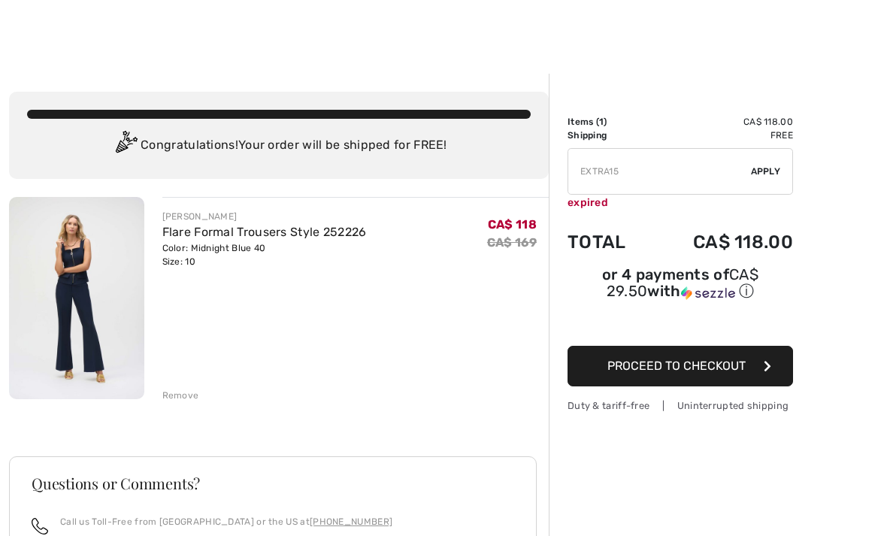
click at [313, 237] on link "Flare Formal Trousers Style 252226" at bounding box center [264, 232] width 205 height 14
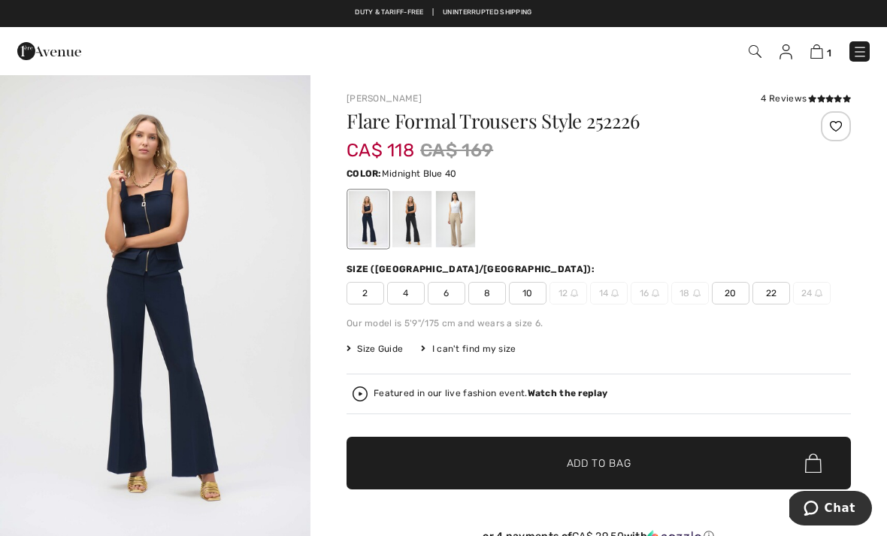
click at [820, 59] on img at bounding box center [817, 51] width 13 height 14
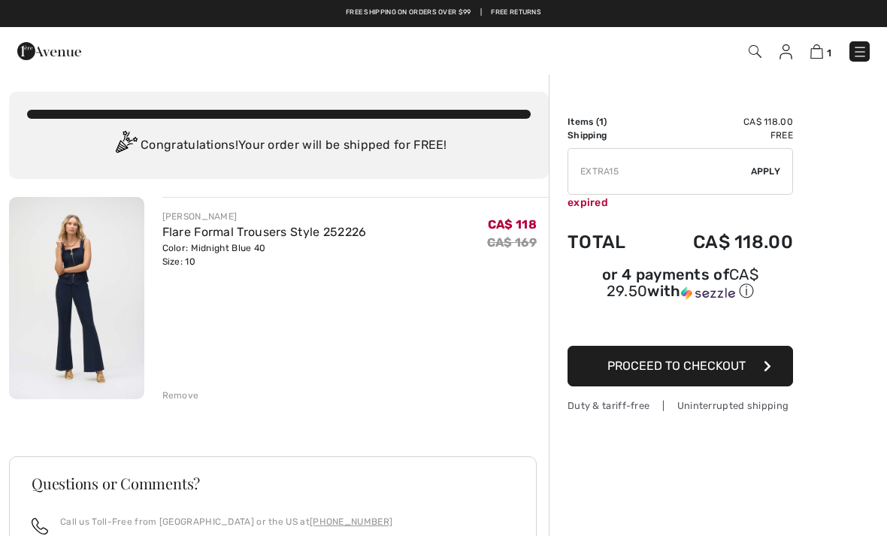
click at [761, 372] on button "Proceed to Checkout" at bounding box center [681, 366] width 226 height 41
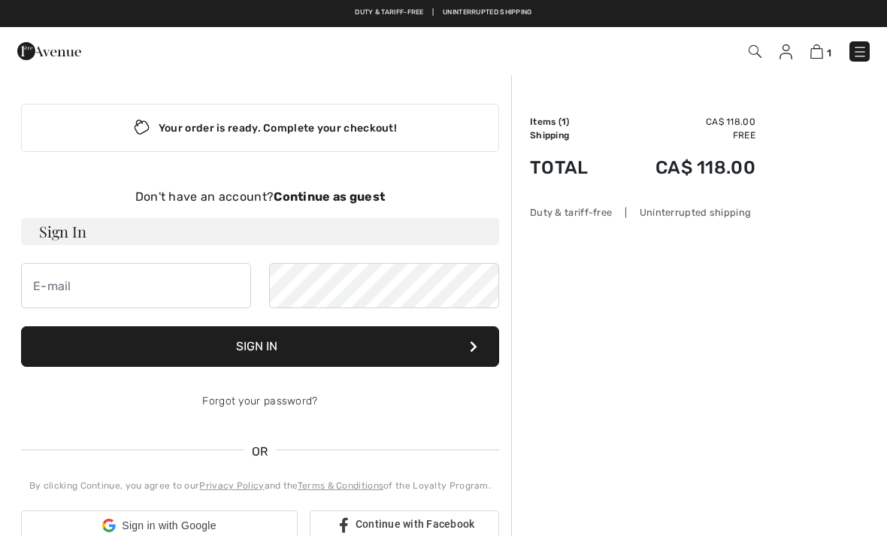
checkbox input "true"
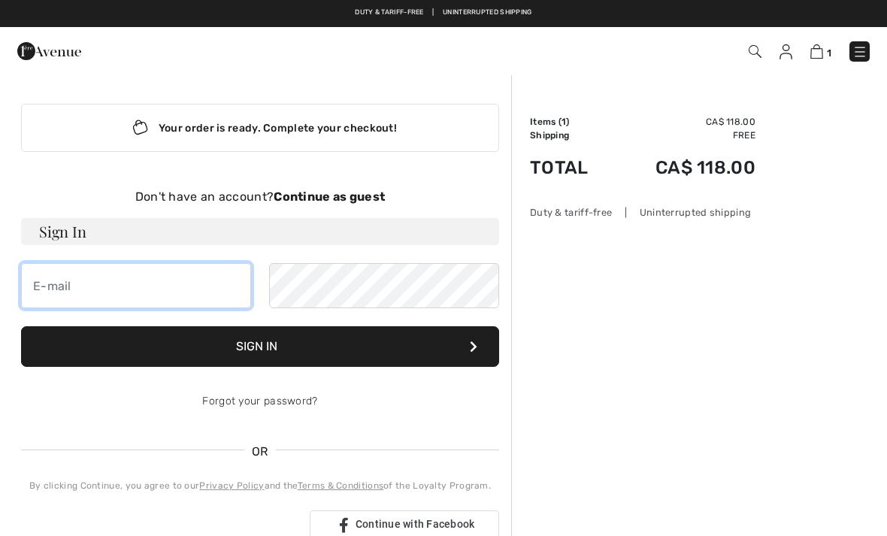
click at [126, 284] on input "email" at bounding box center [136, 285] width 230 height 45
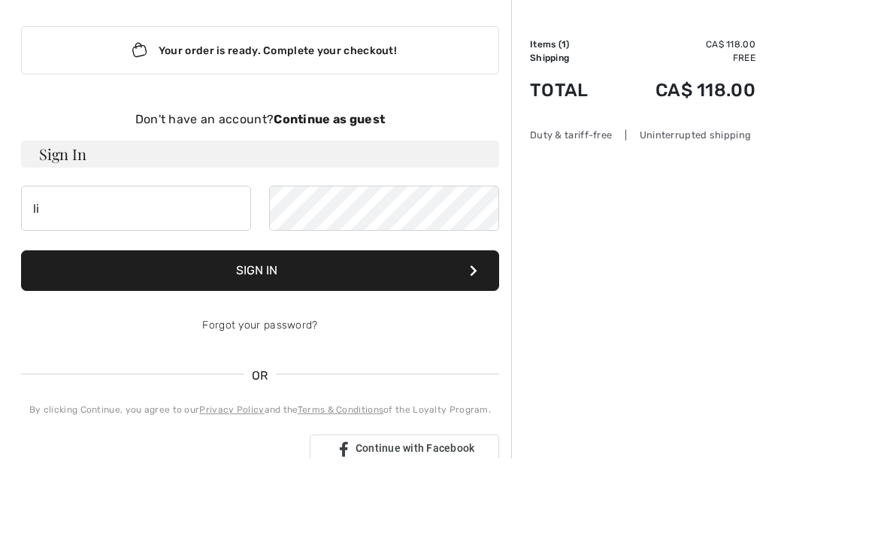
scroll to position [77, 0]
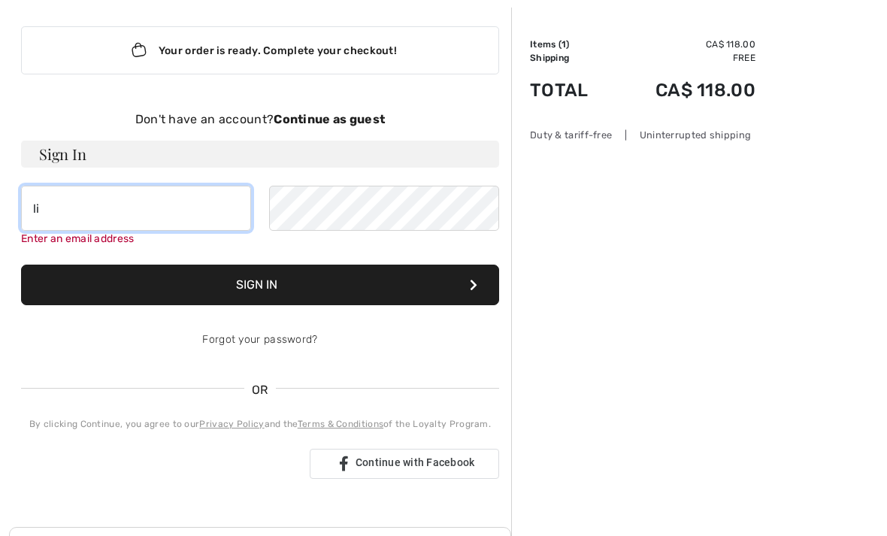
click at [99, 207] on input "li" at bounding box center [136, 208] width 230 height 45
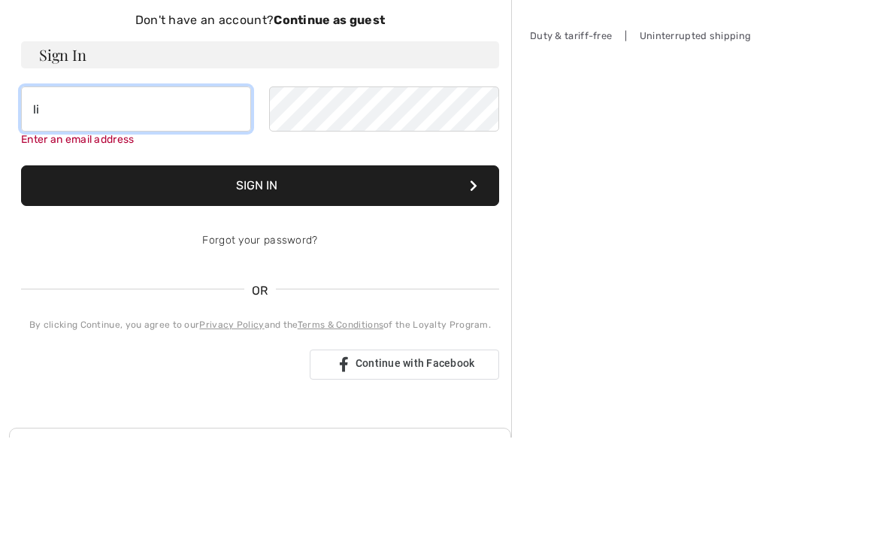
type input "l"
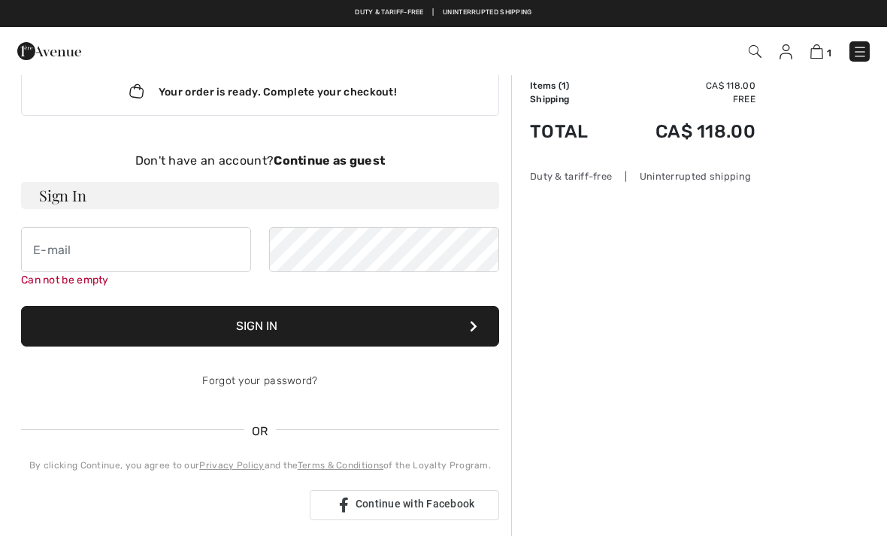
scroll to position [0, 0]
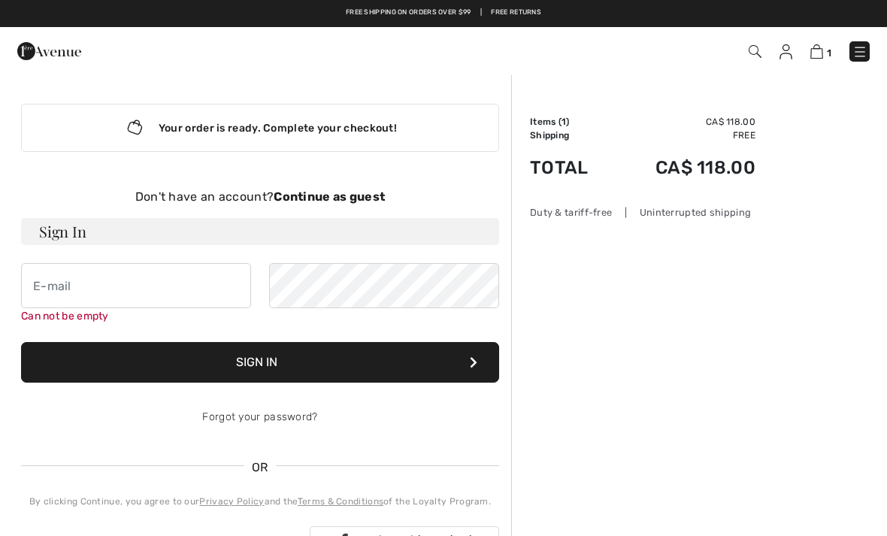
click at [343, 199] on strong "Continue as guest" at bounding box center [329, 197] width 111 height 14
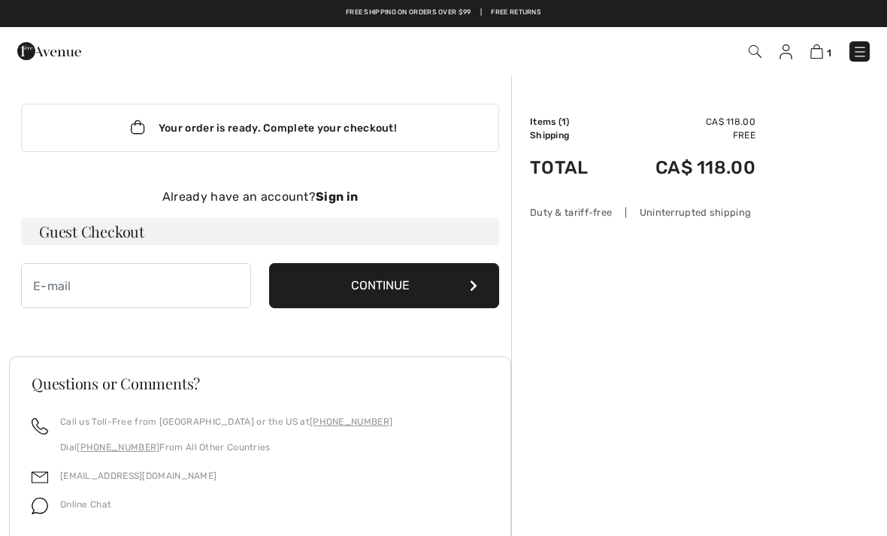
click at [398, 286] on button "Continue" at bounding box center [384, 285] width 230 height 45
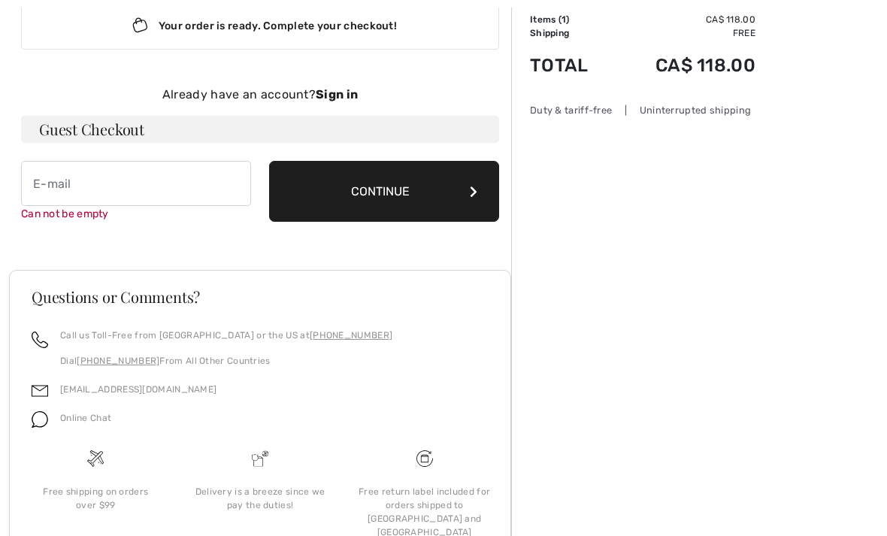
scroll to position [155, 0]
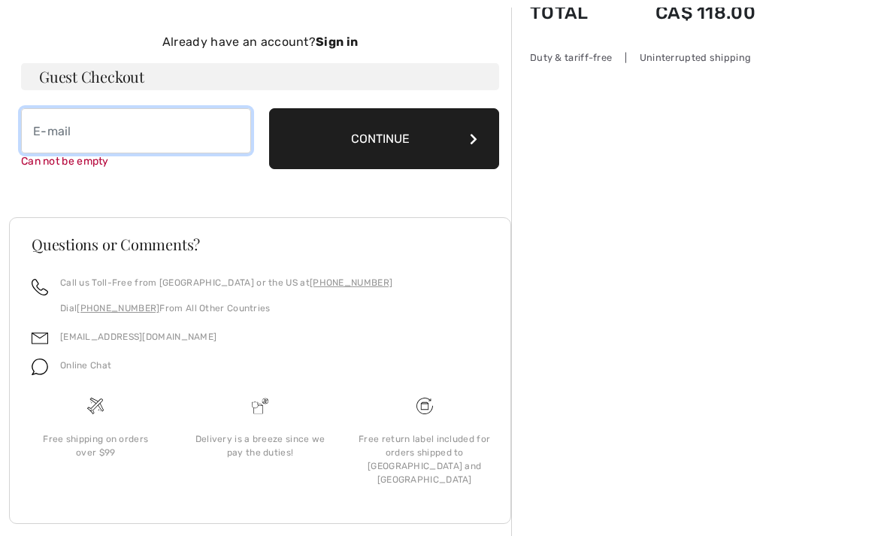
click at [81, 132] on input "email" at bounding box center [136, 130] width 230 height 45
type input "[EMAIL_ADDRESS][DOMAIN_NAME]"
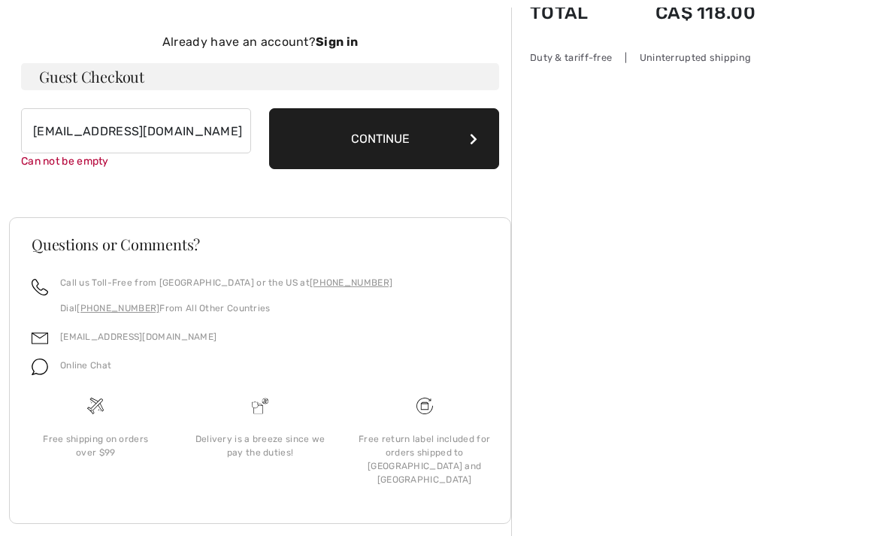
scroll to position [151, 0]
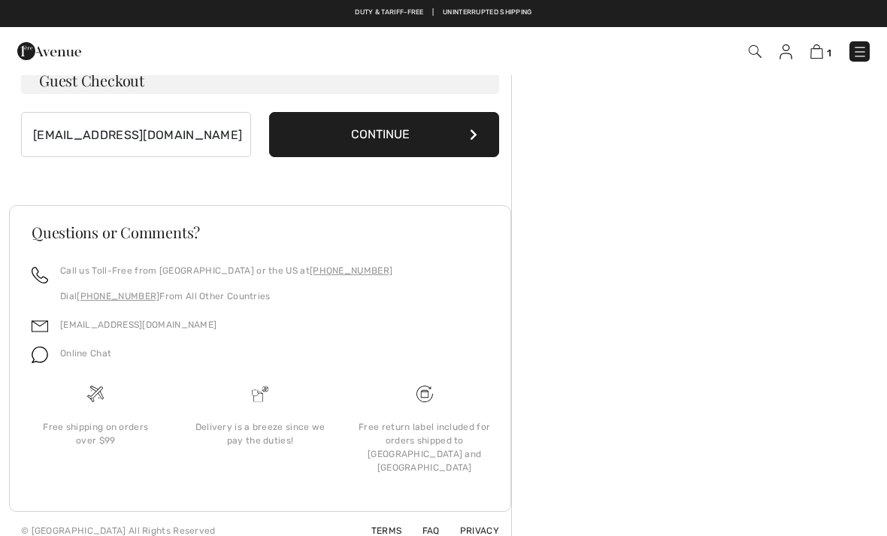
click at [394, 133] on button "Continue" at bounding box center [384, 134] width 230 height 45
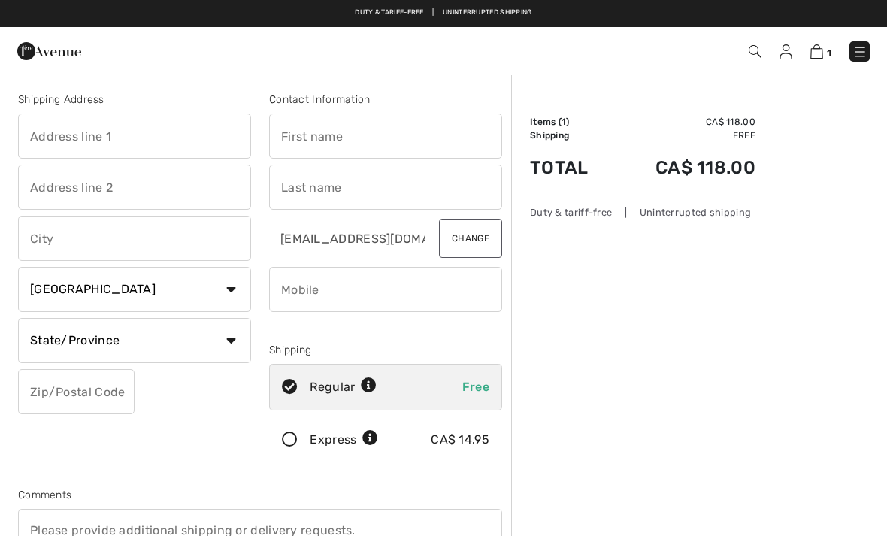
click at [99, 148] on input "text" at bounding box center [134, 136] width 233 height 45
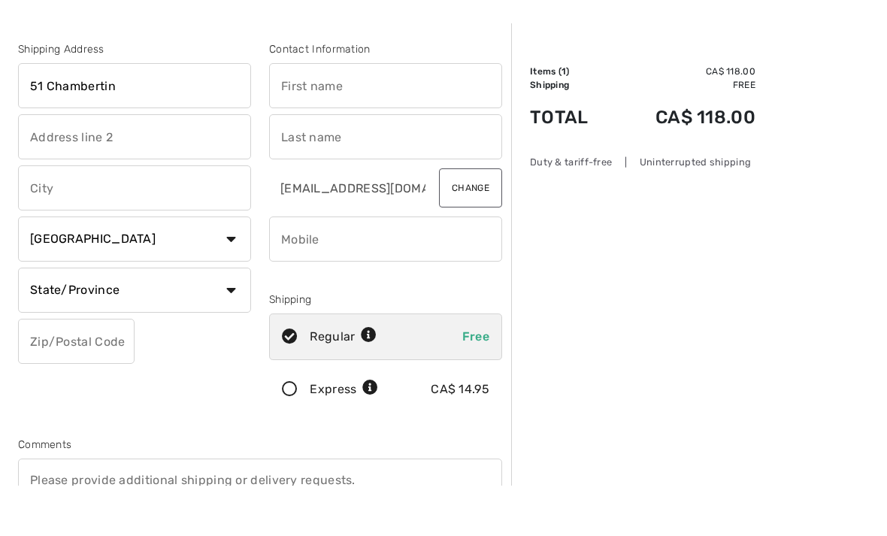
click at [111, 216] on input "text" at bounding box center [134, 238] width 233 height 45
type input "51 Chambertin"
type input "Kirkland"
click at [47, 114] on input "51 Chambertin" at bounding box center [134, 136] width 233 height 45
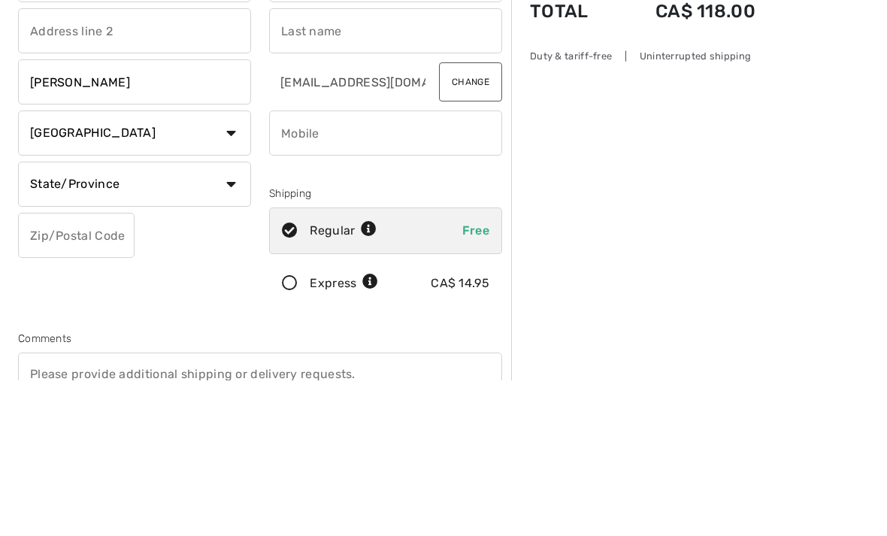
type input "51 Rue du Chambertin"
click at [235, 318] on select "State/Province Alberta British Columbia Manitoba New Brunswick Newfoundland and…" at bounding box center [134, 340] width 233 height 45
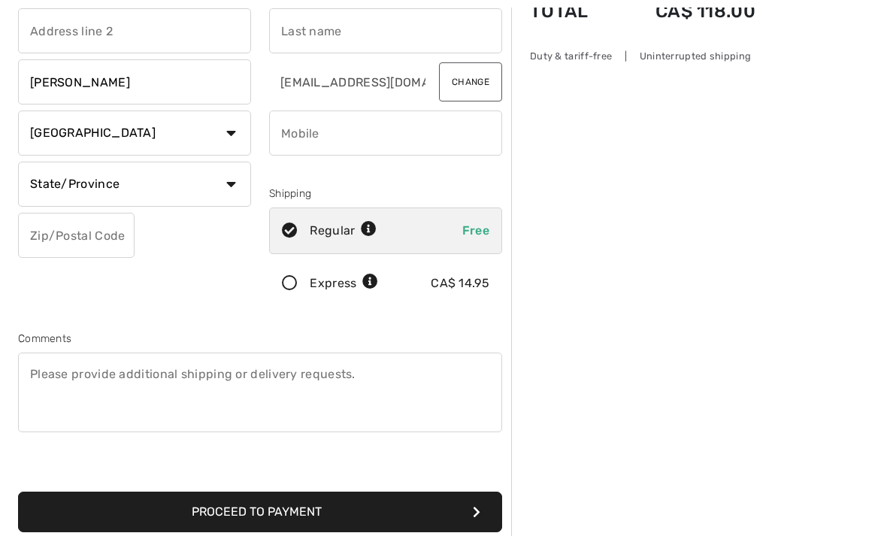
select select "QC"
click at [78, 239] on input "text" at bounding box center [76, 235] width 117 height 45
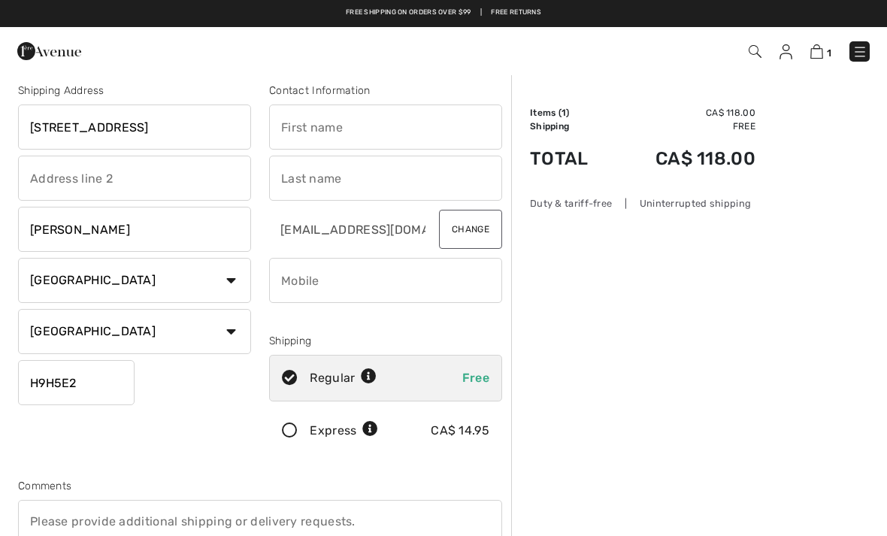
scroll to position [0, 0]
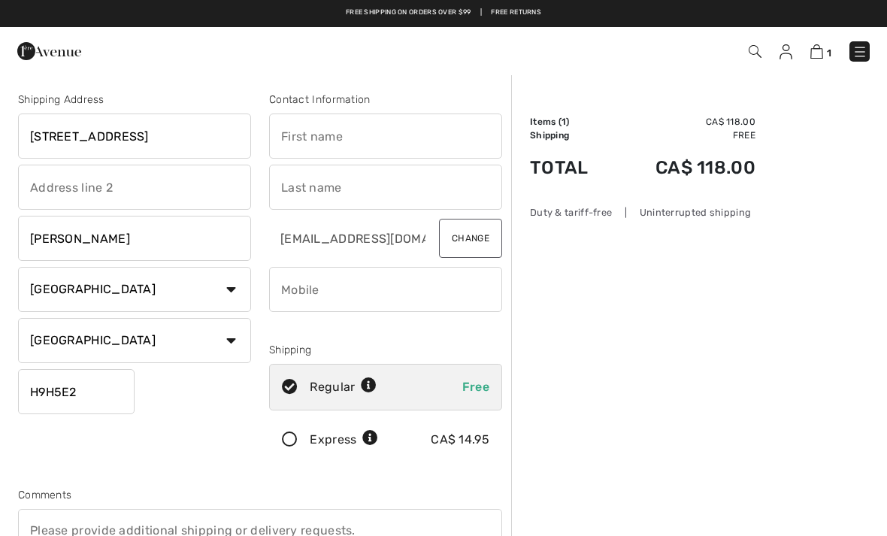
type input "H9H5E2"
click at [359, 132] on input "text" at bounding box center [385, 136] width 233 height 45
type input "Linda"
type input "Sirupioglu"
click at [335, 296] on input "phone" at bounding box center [385, 289] width 233 height 45
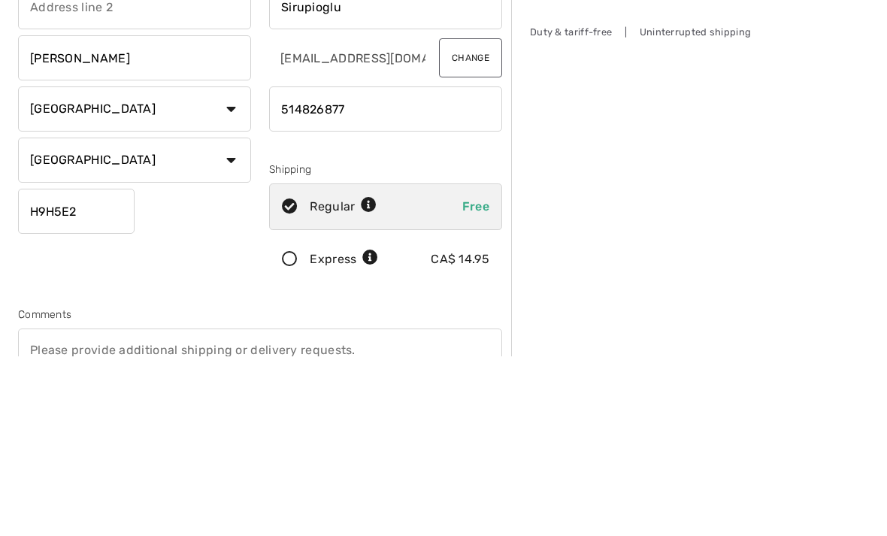
type input "5148268774"
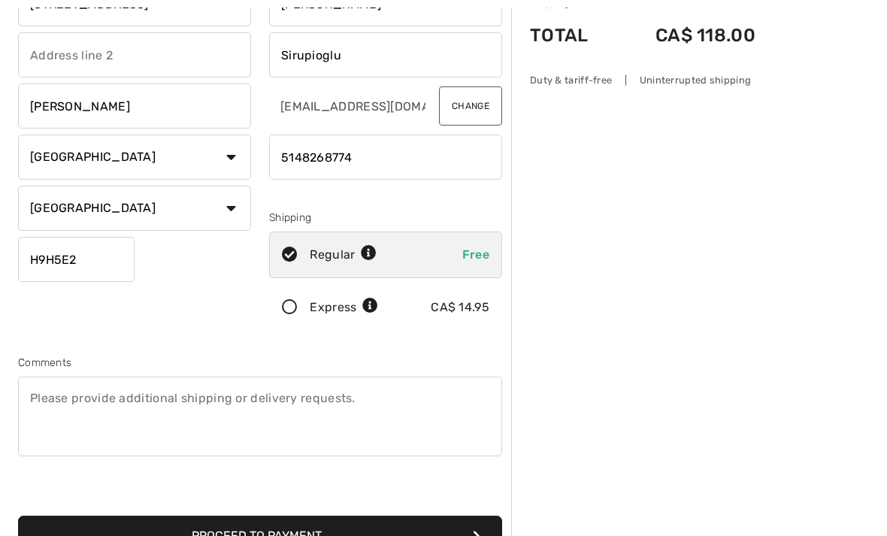
scroll to position [150, 0]
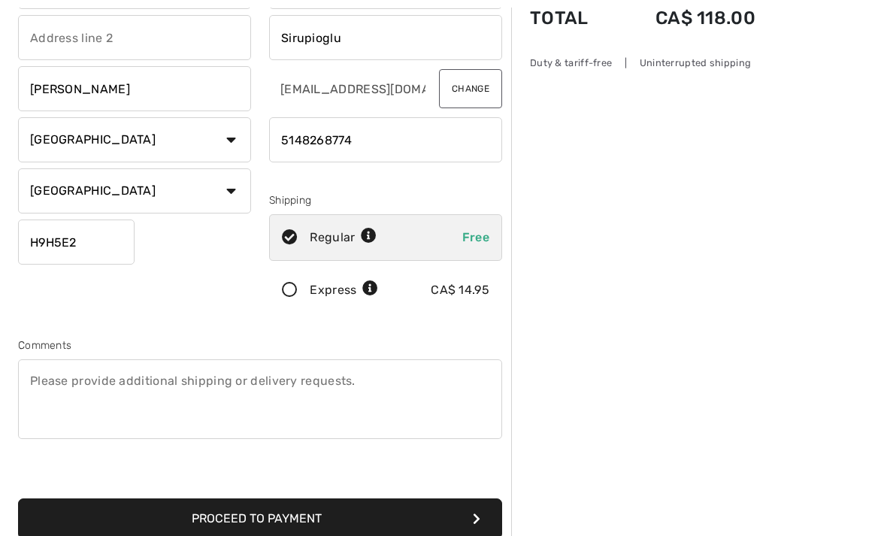
click at [304, 520] on button "Proceed to Payment" at bounding box center [260, 519] width 484 height 41
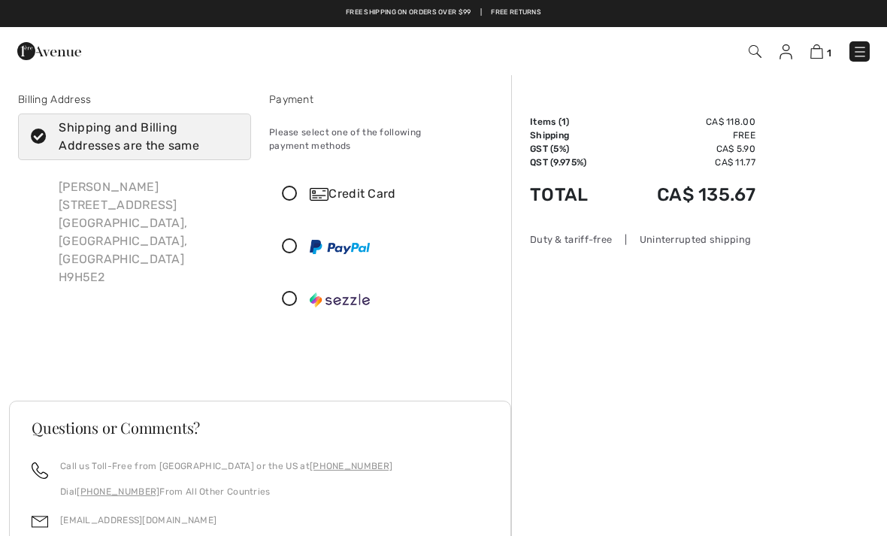
click at [297, 187] on icon at bounding box center [290, 195] width 40 height 16
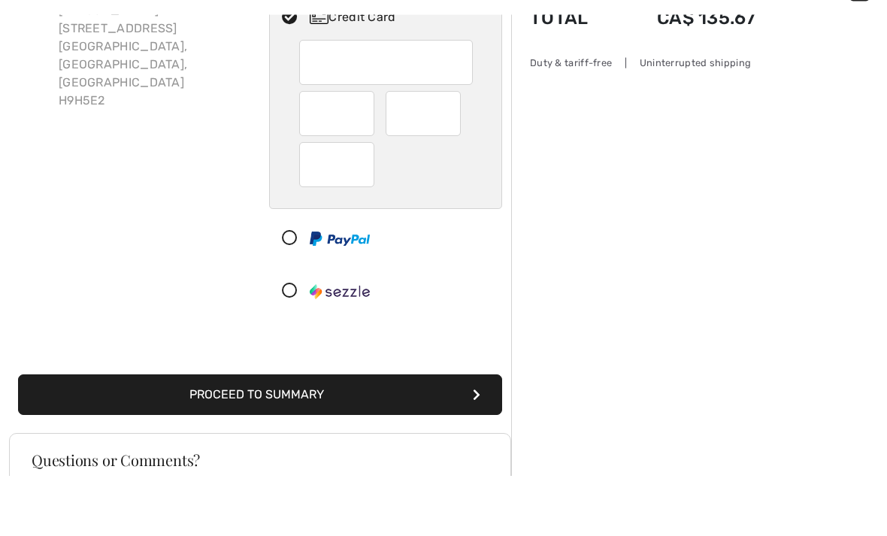
scroll to position [177, 0]
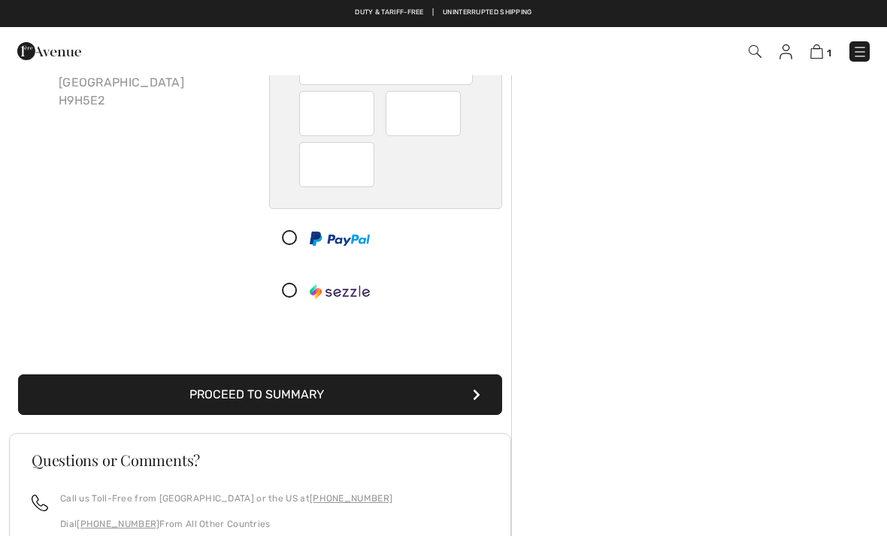
click at [480, 389] on icon "submit" at bounding box center [477, 395] width 8 height 12
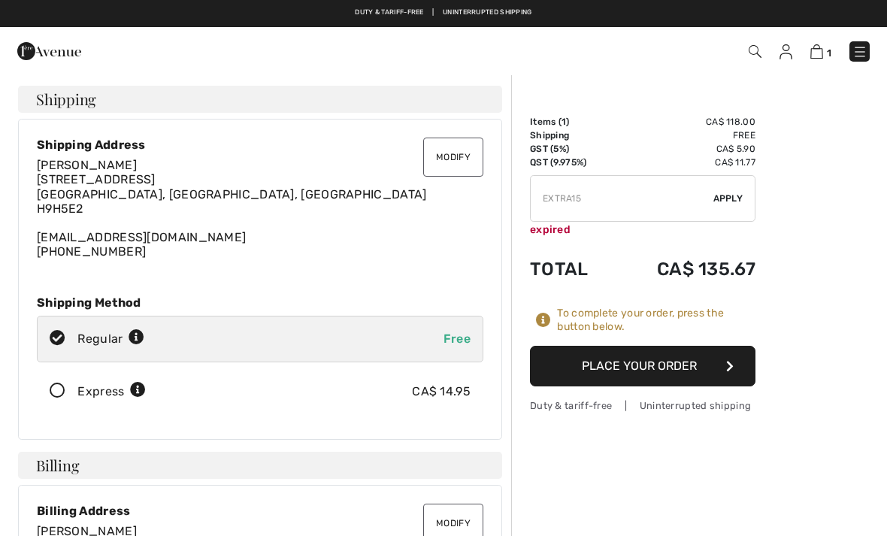
checkbox input "true"
click at [823, 58] on img at bounding box center [817, 51] width 13 height 14
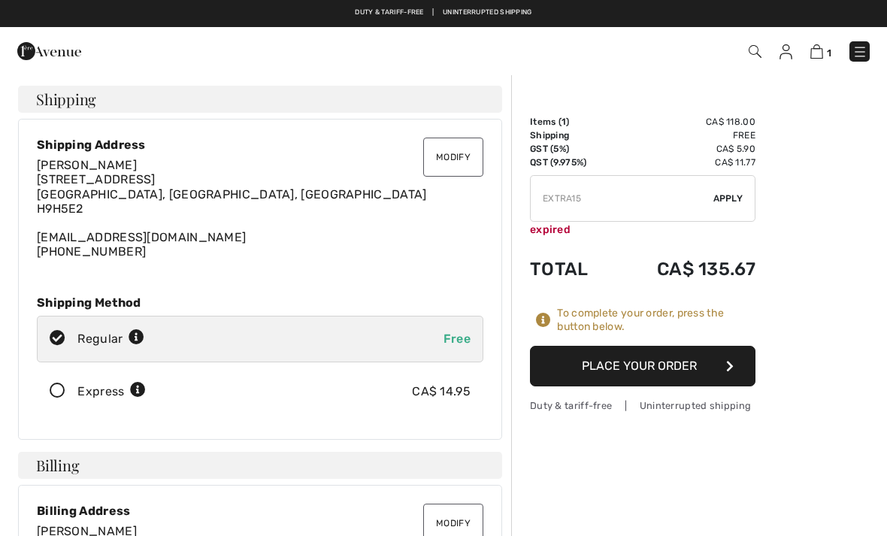
click at [684, 369] on button "Place Your Order" at bounding box center [643, 366] width 226 height 41
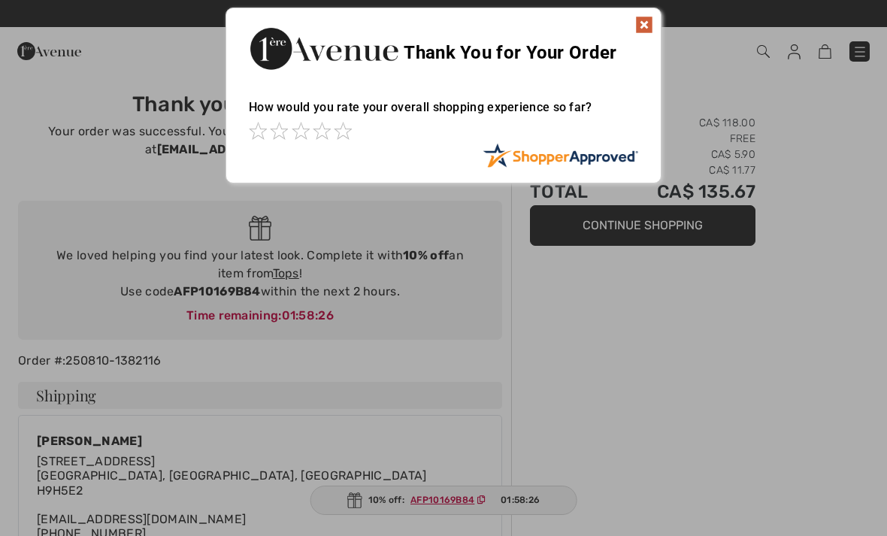
click at [644, 28] on img at bounding box center [644, 25] width 18 height 18
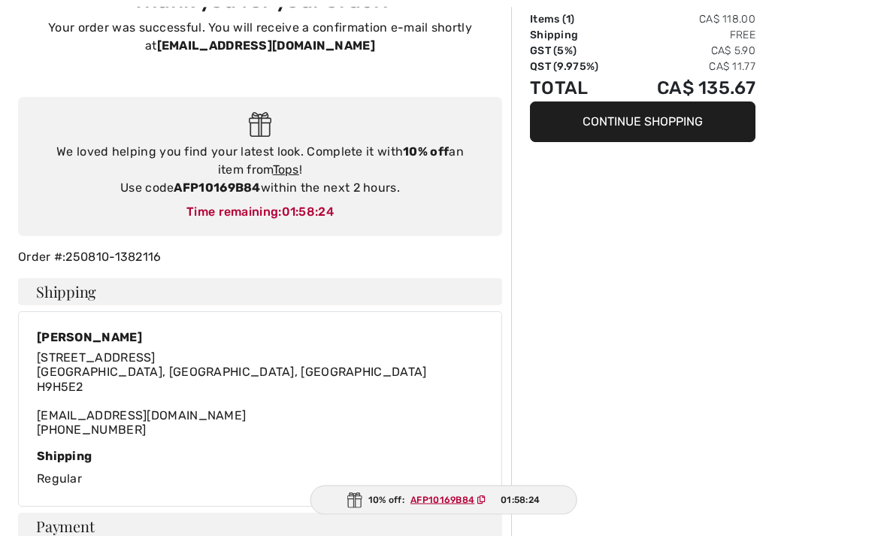
scroll to position [105, 0]
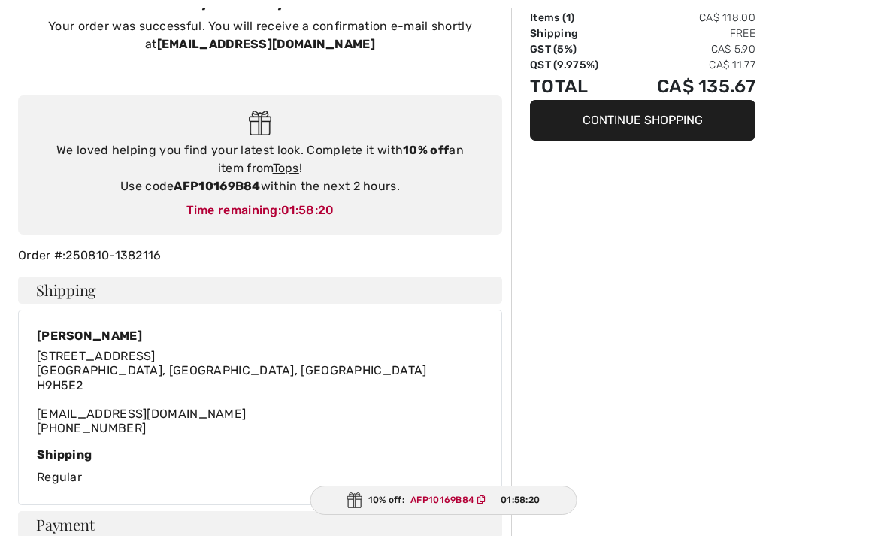
click at [437, 505] on ins "AFP10169B84" at bounding box center [443, 500] width 64 height 11
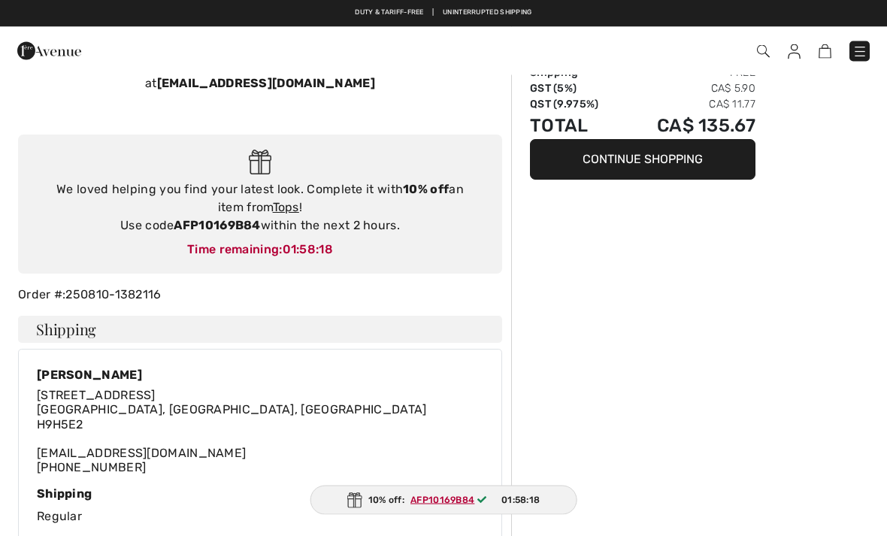
scroll to position [0, 0]
